Goal: Task Accomplishment & Management: Complete application form

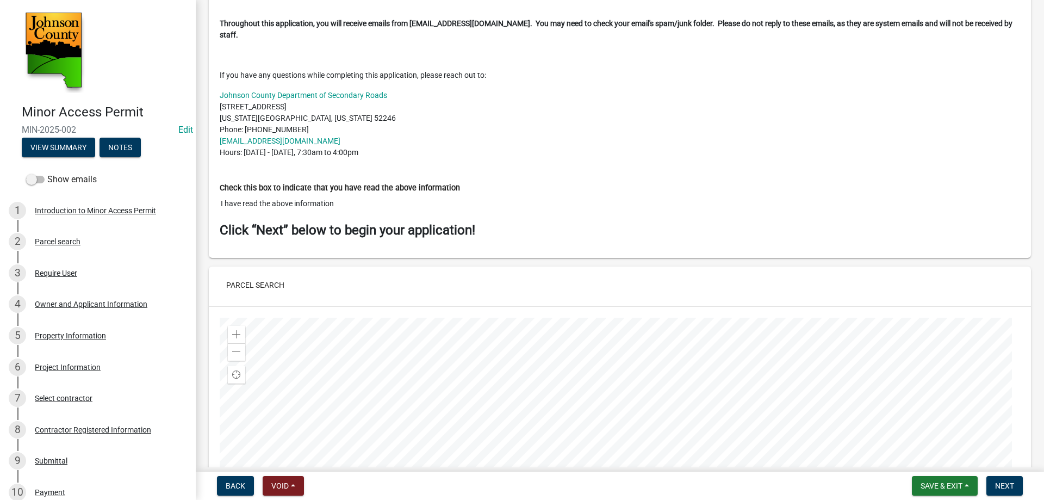
scroll to position [924, 0]
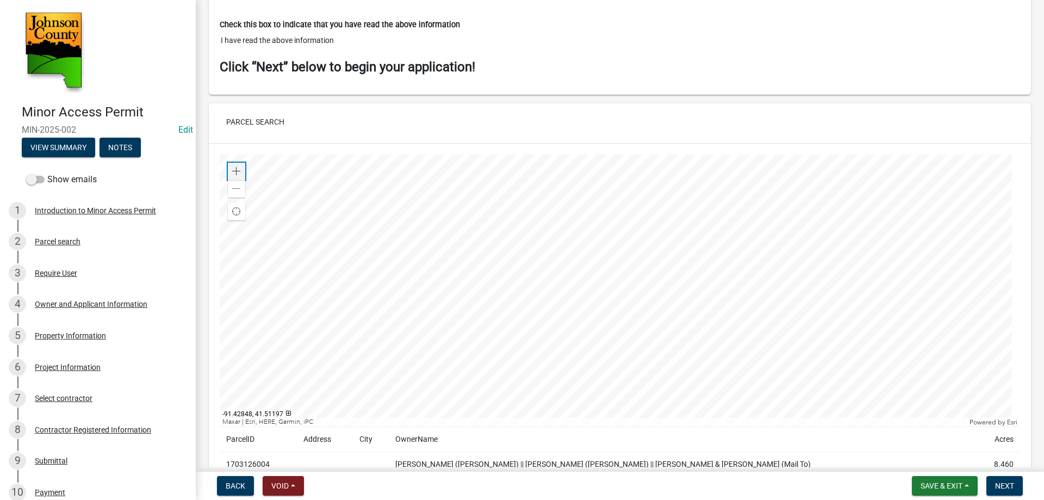
click at [233, 169] on span at bounding box center [236, 171] width 9 height 9
click at [532, 288] on div at bounding box center [620, 290] width 800 height 272
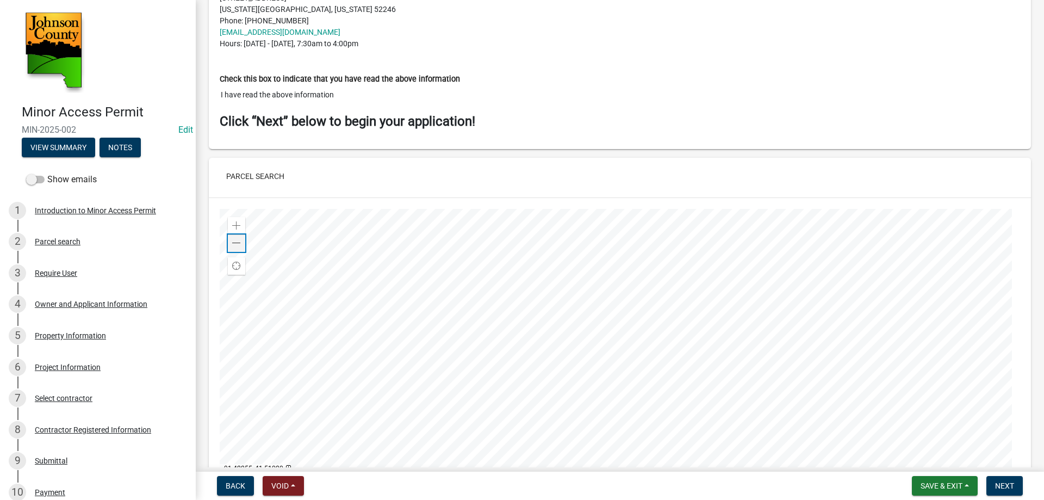
click at [237, 244] on span at bounding box center [236, 243] width 9 height 9
click at [234, 223] on span at bounding box center [236, 225] width 9 height 9
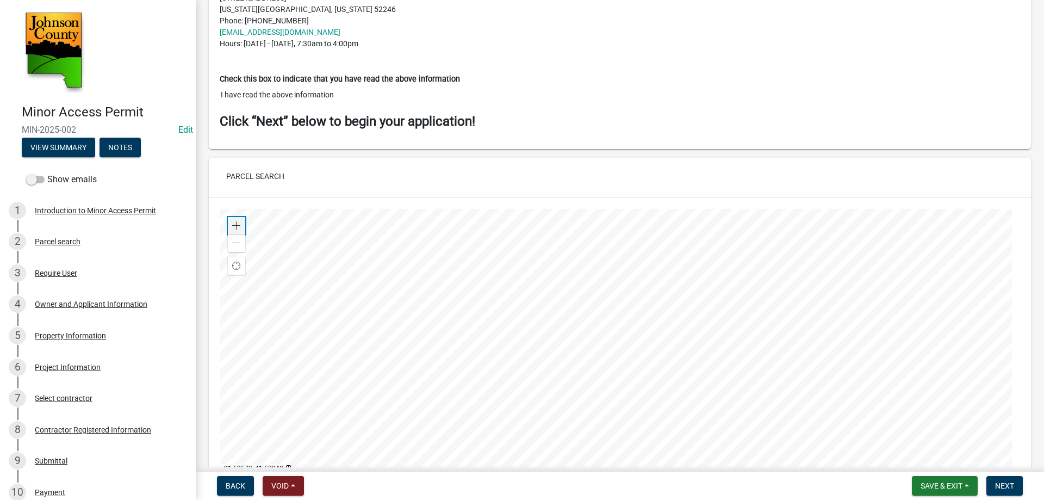
click at [234, 223] on span at bounding box center [236, 225] width 9 height 9
click at [407, 306] on div at bounding box center [620, 345] width 800 height 272
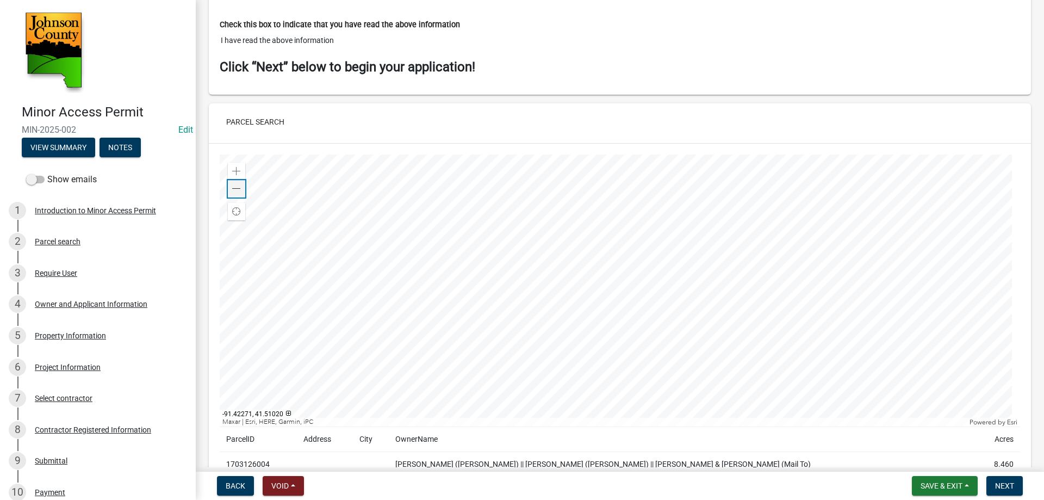
click at [241, 187] on div "Zoom out" at bounding box center [236, 188] width 17 height 17
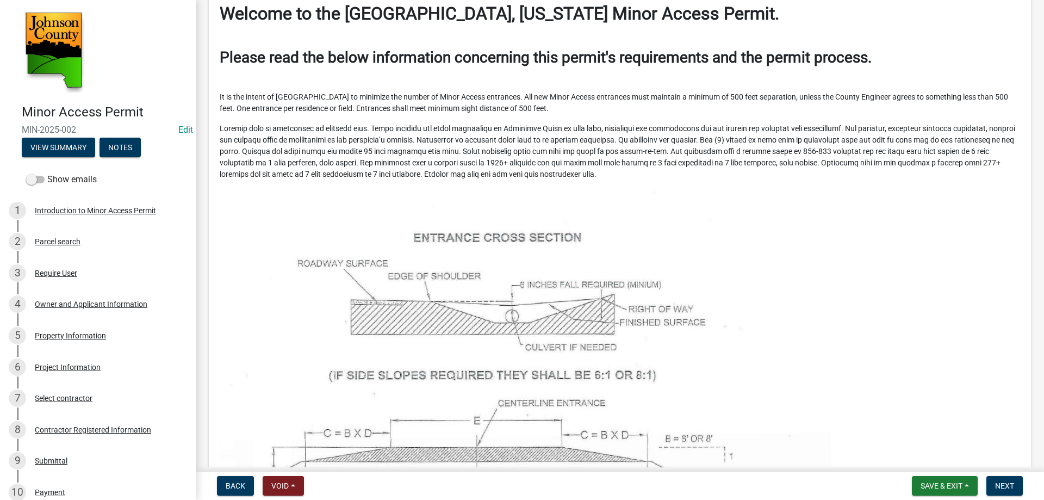
scroll to position [0, 0]
